Goal: Task Accomplishment & Management: Manage account settings

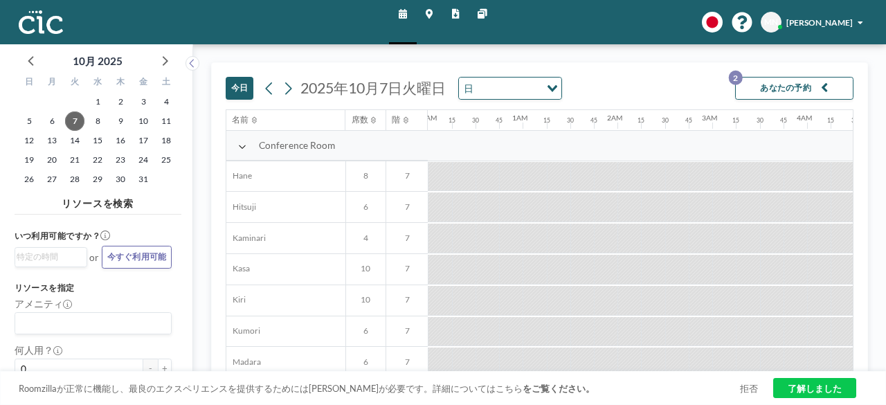
scroll to position [0, 742]
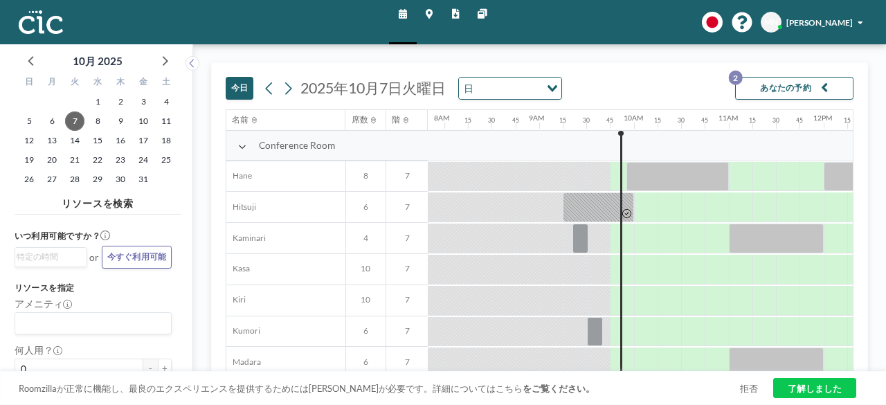
click at [781, 91] on button "あなたの予約 2" at bounding box center [794, 88] width 118 height 23
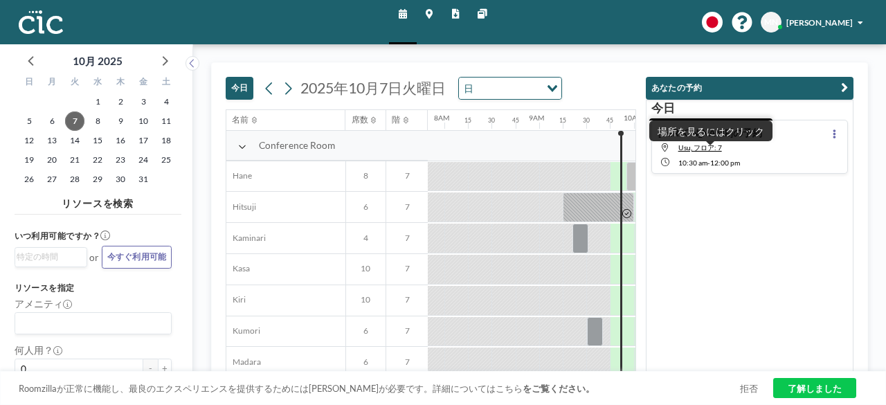
click at [732, 145] on span "Usu, フロア: 7" at bounding box center [720, 147] width 84 height 9
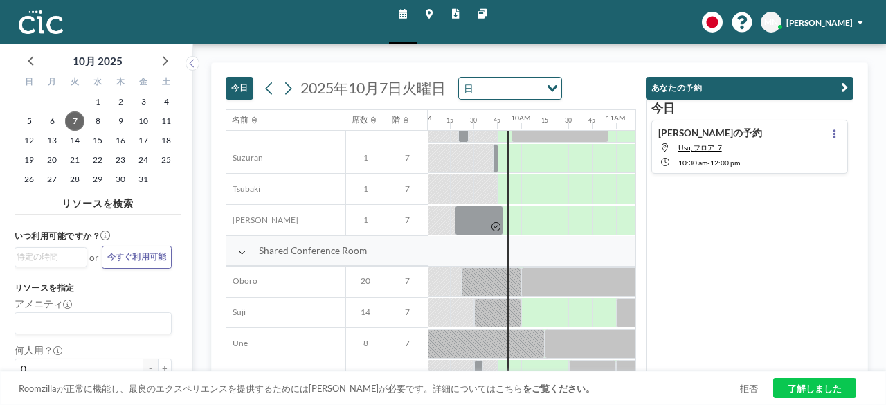
scroll to position [878, 855]
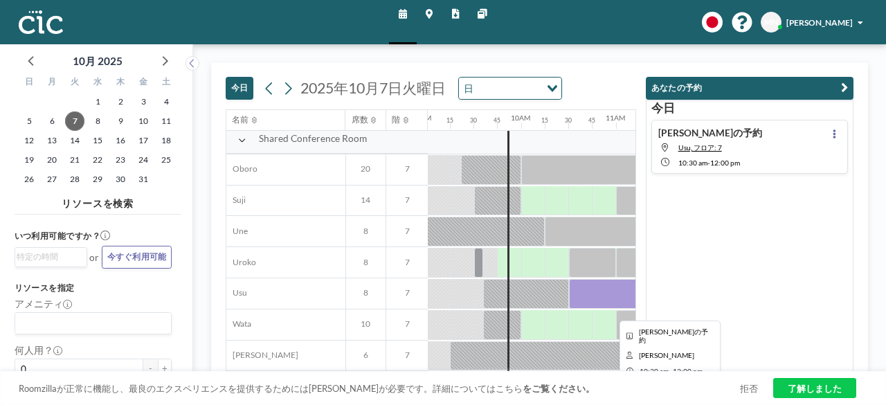
click at [586, 283] on div at bounding box center [640, 294] width 142 height 30
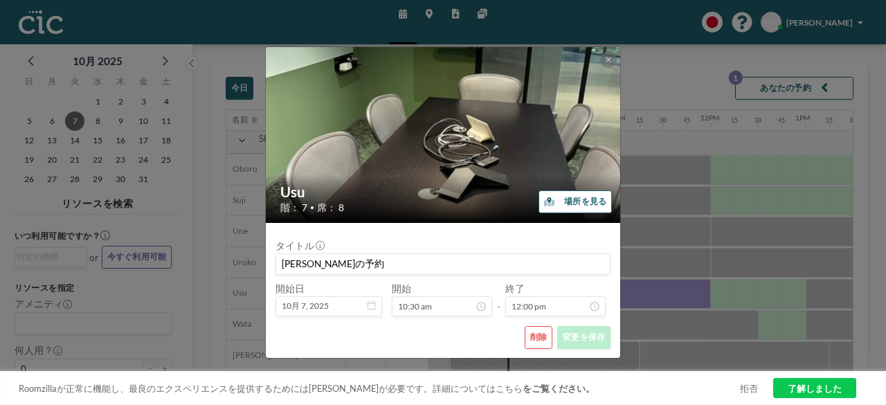
scroll to position [1090, 0]
click at [540, 341] on button "削除" at bounding box center [539, 337] width 28 height 23
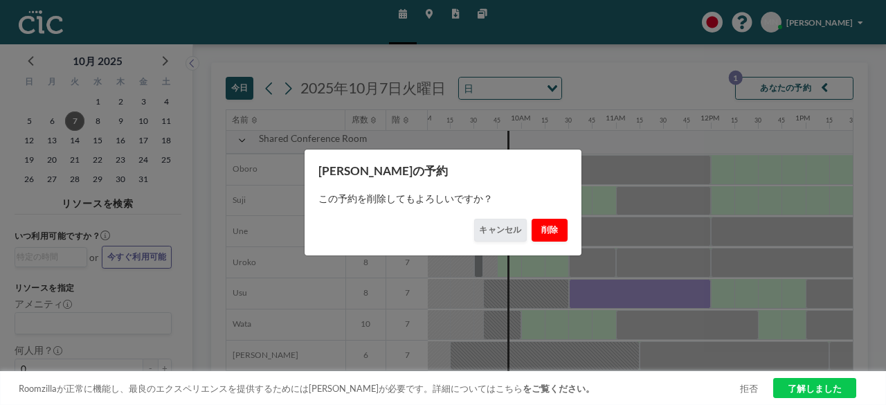
click at [547, 222] on button "削除" at bounding box center [549, 230] width 35 height 23
